Goal: Complete application form

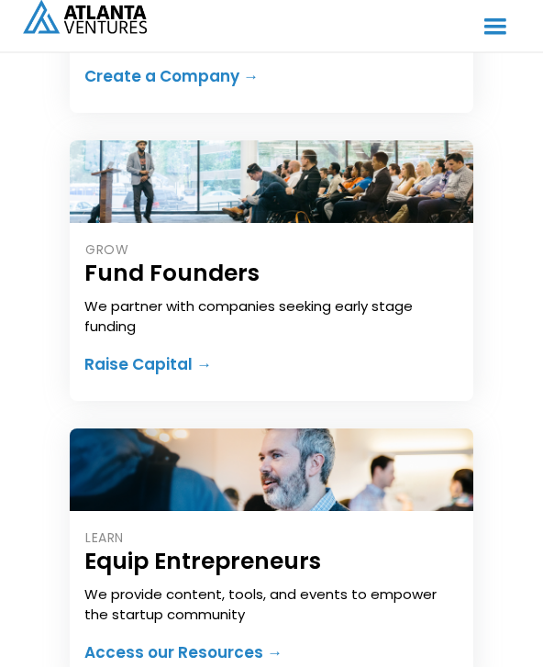
scroll to position [449, 0]
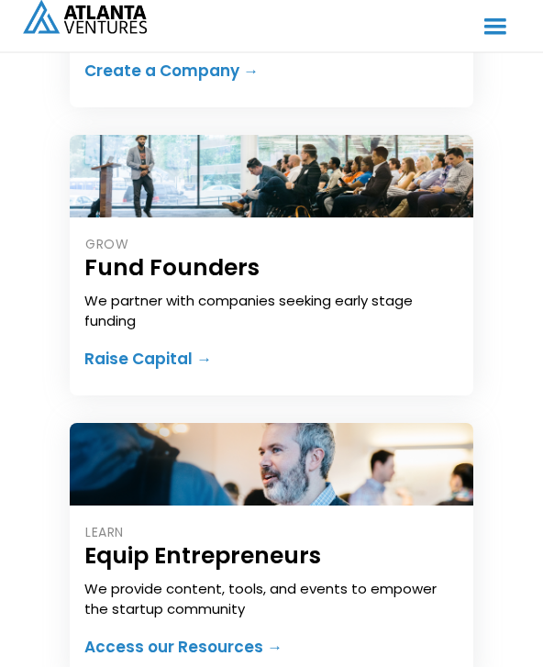
click at [105, 368] on div "Raise Capital →" at bounding box center [147, 359] width 127 height 18
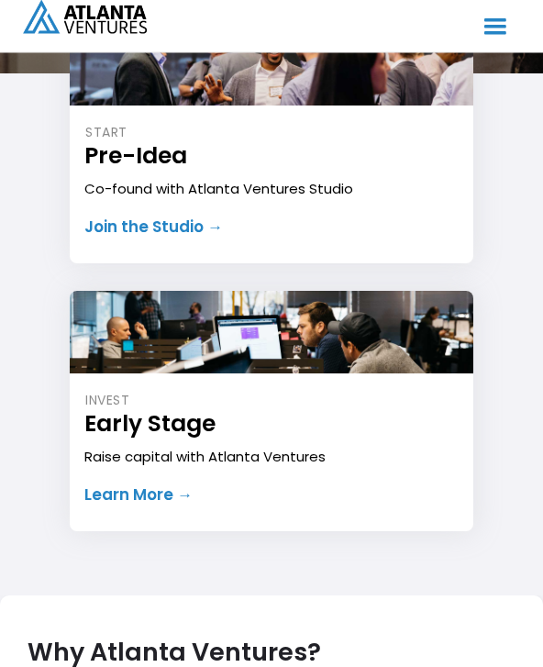
scroll to position [460, 0]
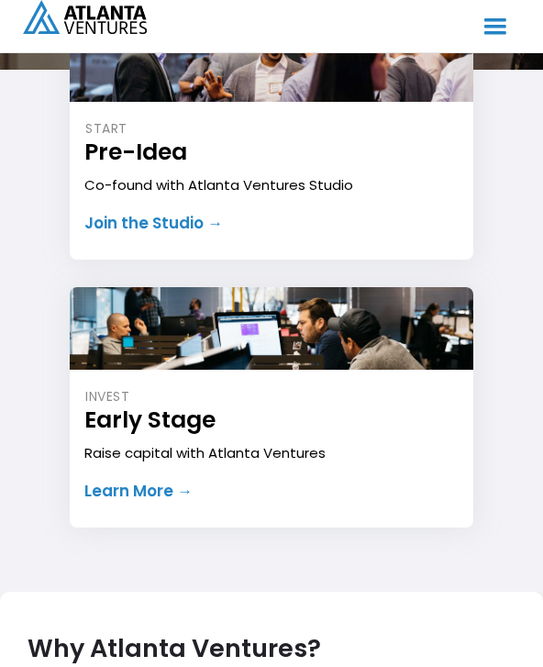
click at [116, 448] on div "Raise capital with Atlanta Ventures" at bounding box center [270, 453] width 373 height 20
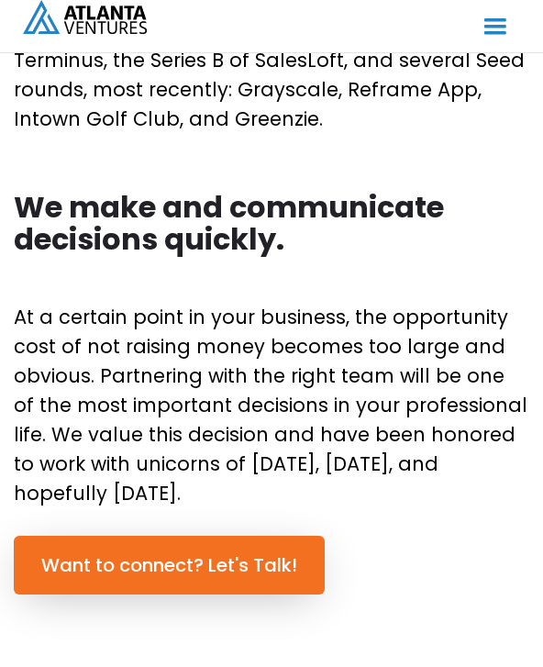
scroll to position [1397, 0]
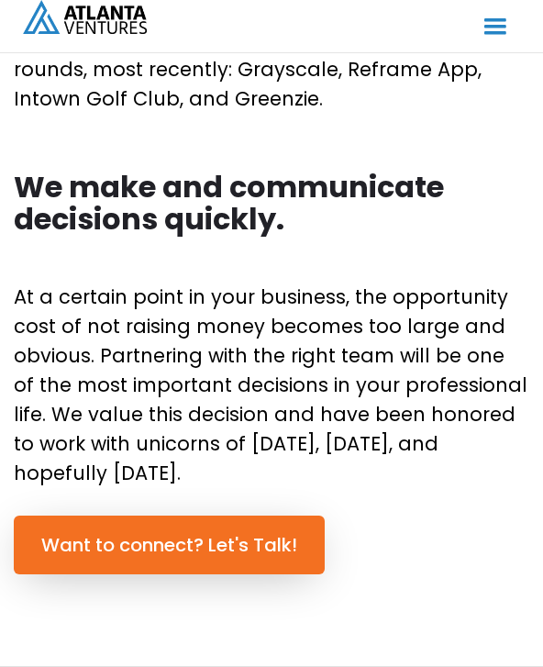
click at [79, 529] on link "Want to connect? Let's Talk!" at bounding box center [169, 544] width 311 height 59
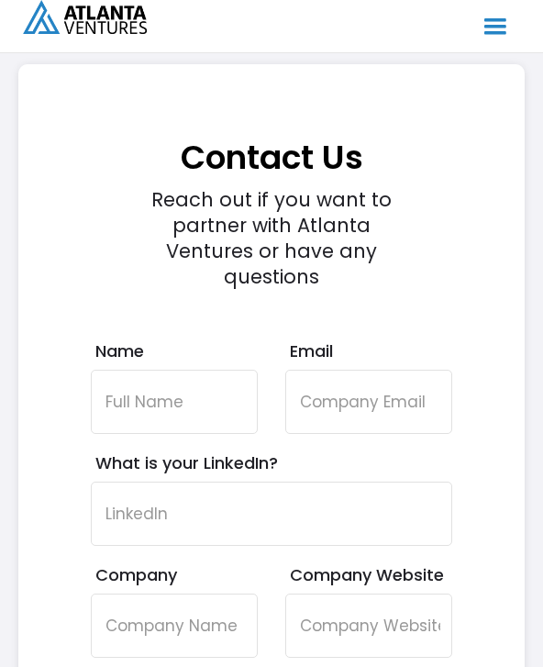
scroll to position [8822, 0]
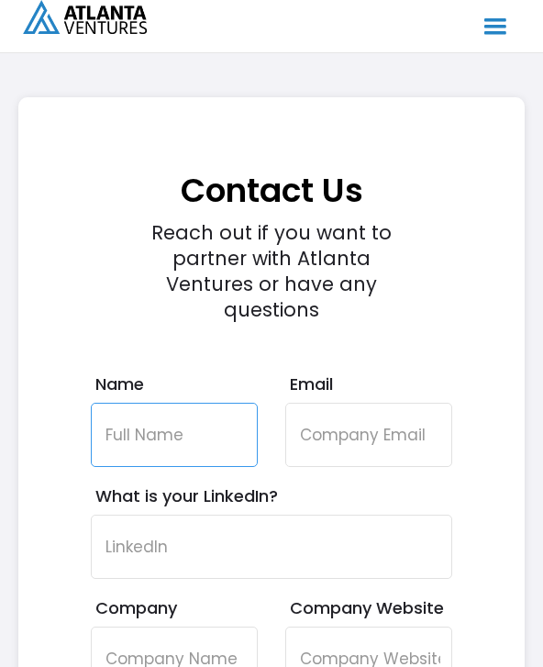
click at [123, 403] on input "Name" at bounding box center [174, 435] width 167 height 64
type input "[PERSON_NAME]"
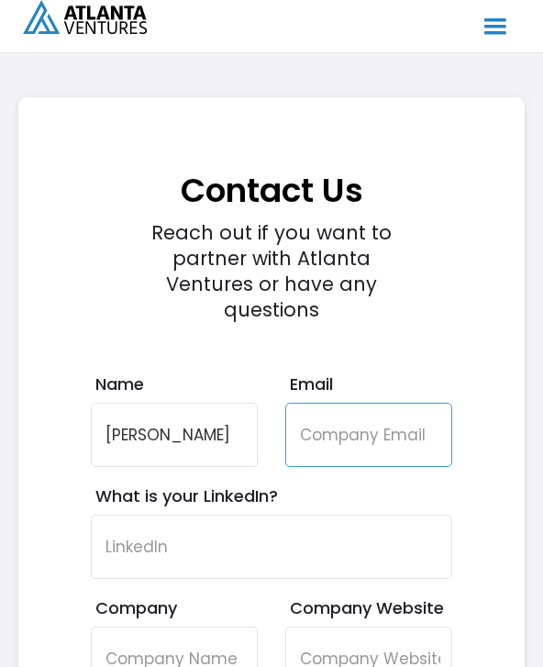
click at [333, 403] on input "Email" at bounding box center [368, 435] width 167 height 64
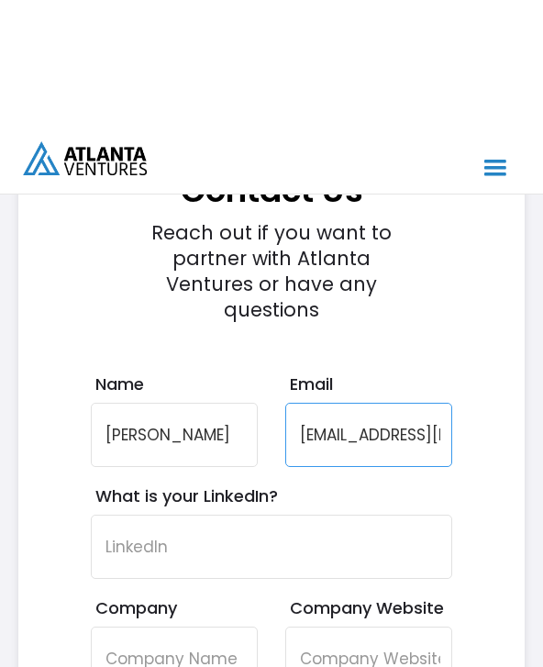
scroll to position [8979, 0]
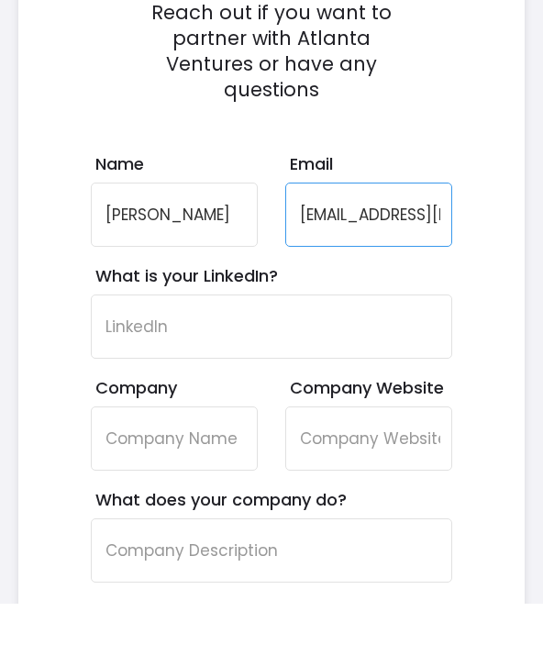
type input "[EMAIL_ADDRESS][DOMAIN_NAME]"
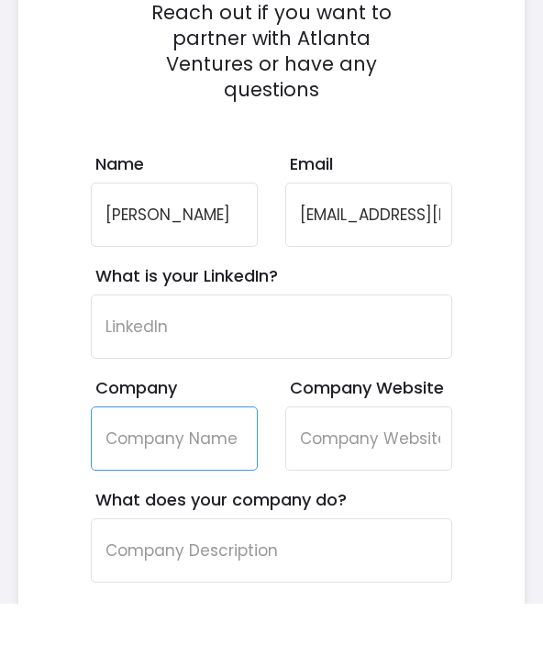
click at [121, 470] on input "Company" at bounding box center [174, 502] width 167 height 64
type input "Joltzly"
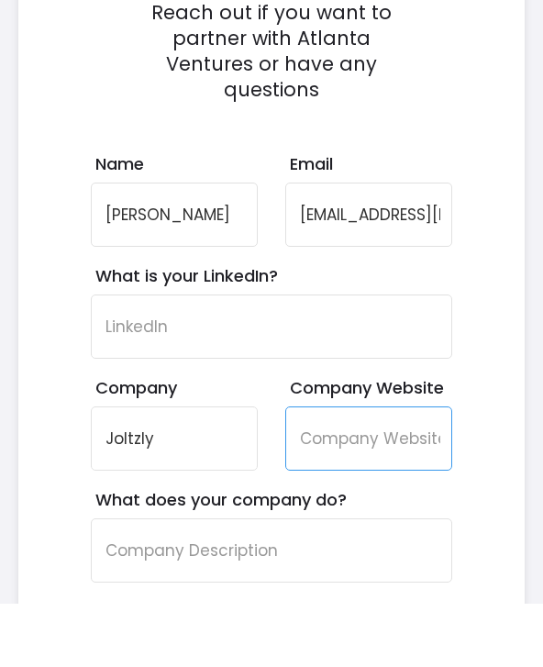
click at [342, 470] on input "Company Website" at bounding box center [368, 502] width 167 height 64
type input "[DOMAIN_NAME]"
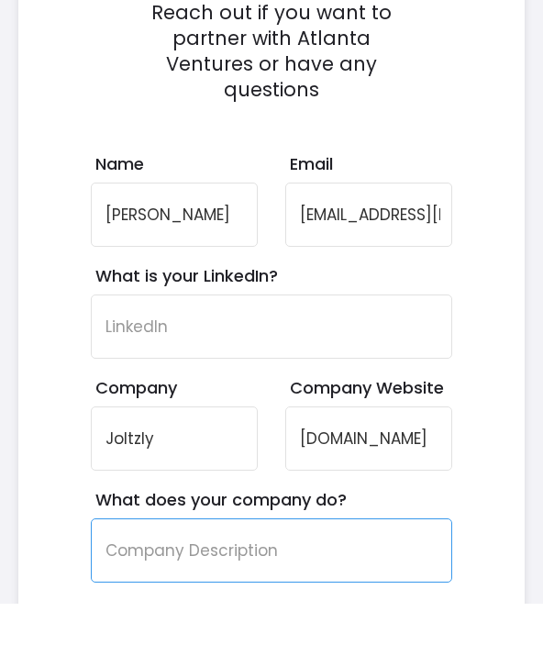
click at [119, 582] on input "What does your company do?" at bounding box center [271, 614] width 361 height 64
click at [208, 582] on input "What does your company do?" at bounding box center [271, 614] width 361 height 64
click at [150, 582] on input "What does your company do?" at bounding box center [271, 614] width 361 height 64
paste input "Our kiosks serve a dual purpose: keeping people connected by providing on-the-g…"
type input "Our kiosks serve a dual purpose: keeping people connected by providing on-the-g…"
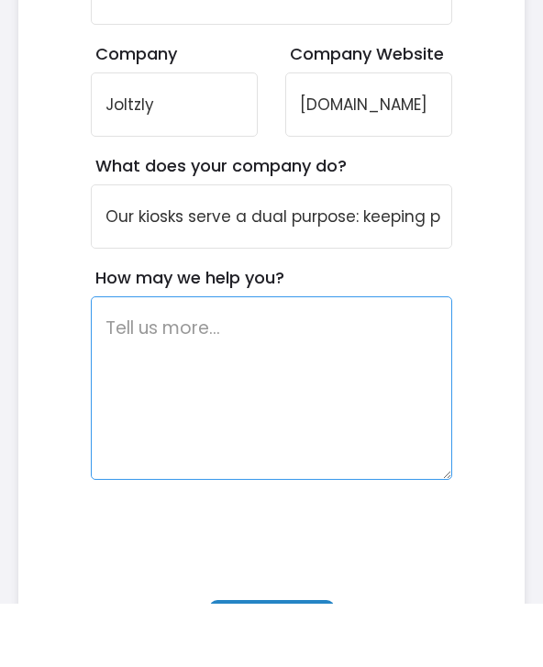
click at [249, 360] on textarea "How may we help you?" at bounding box center [271, 451] width 361 height 183
click at [172, 360] on textarea "How may we help you?" at bounding box center [271, 451] width 361 height 183
paste textarea "We’re currently raising capital to accelerate our deployment, expand our footpr…"
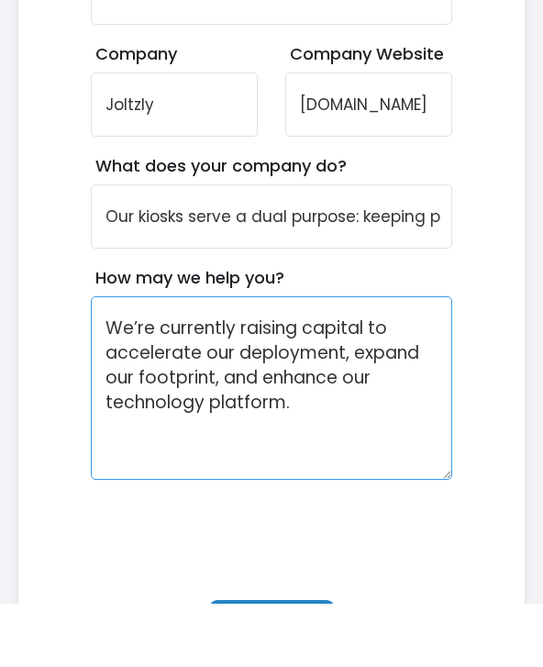
type textarea "We’re currently raising capital to accelerate our deployment, expand our footpr…"
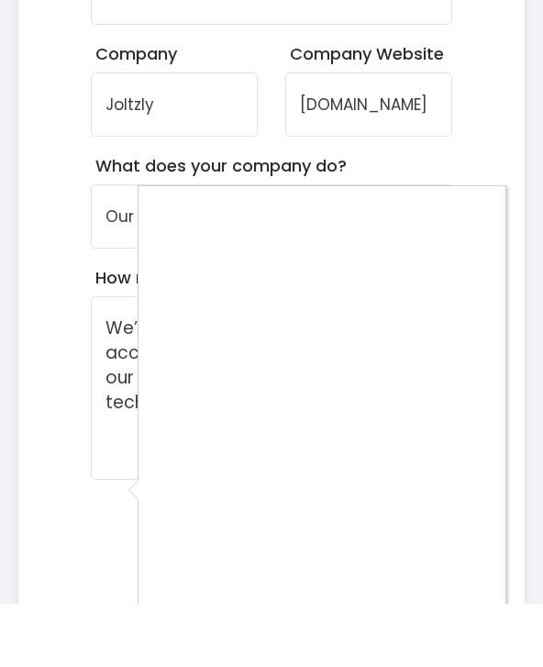
scroll to position [9377, 0]
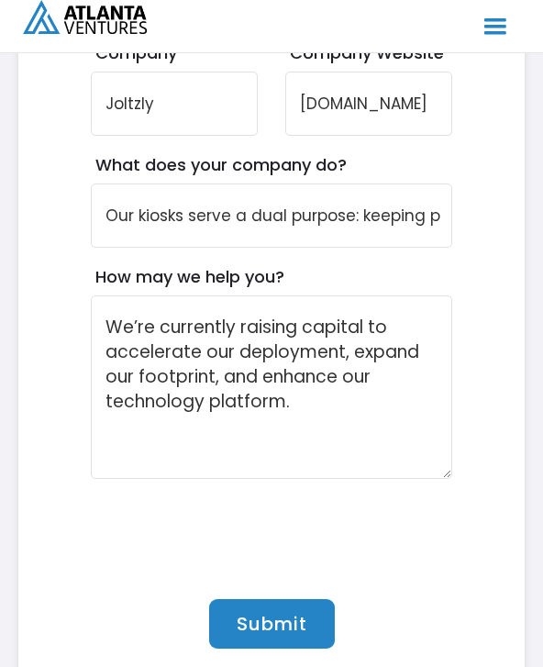
click at [277, 599] on input "Submit" at bounding box center [272, 624] width 126 height 50
type input "Please wait..."
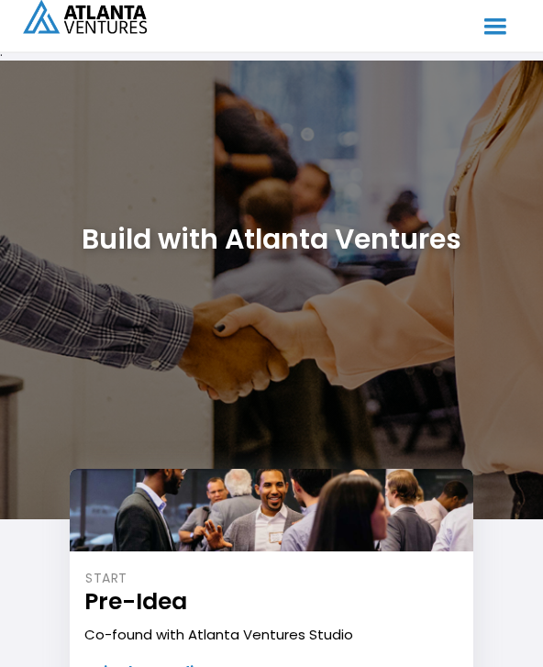
scroll to position [0, 0]
